Goal: Navigation & Orientation: Find specific page/section

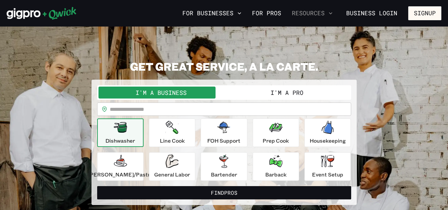
click at [309, 15] on button "Resources" at bounding box center [312, 13] width 46 height 11
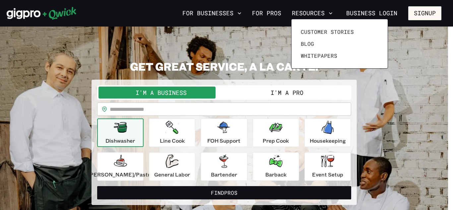
click at [209, 15] on div at bounding box center [226, 105] width 453 height 210
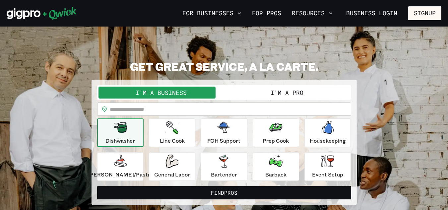
click at [196, 12] on button "For Businesses" at bounding box center [212, 13] width 64 height 11
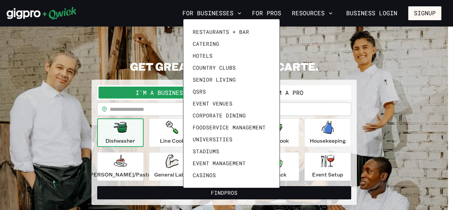
click at [115, 8] on div at bounding box center [226, 105] width 453 height 210
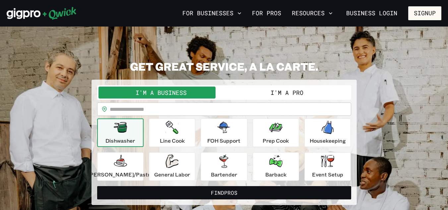
click at [63, 12] on icon at bounding box center [59, 13] width 33 height 13
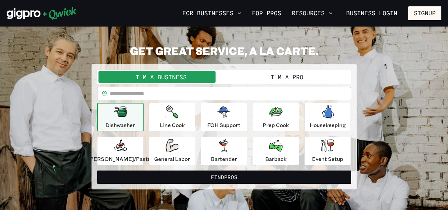
scroll to position [15, 0]
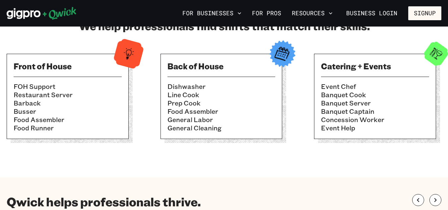
scroll to position [247, 0]
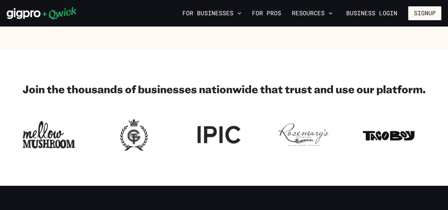
scroll to position [828, 0]
